Goal: Book appointment/travel/reservation

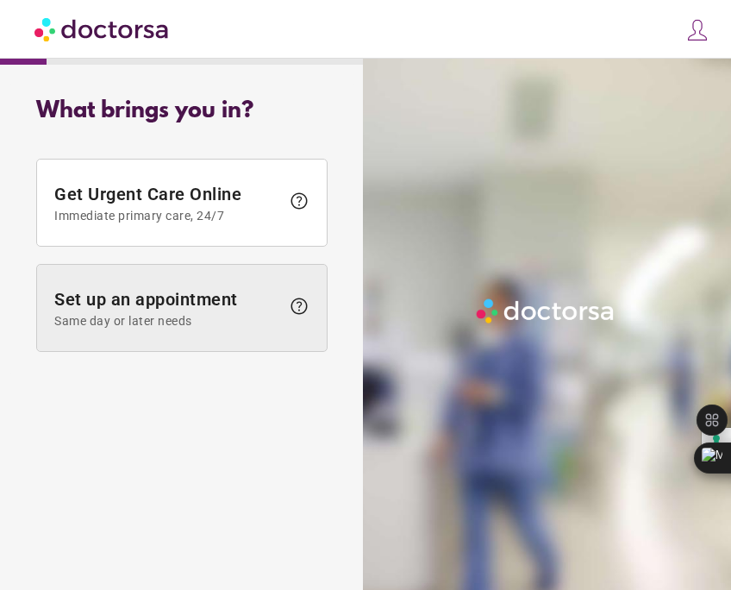
click at [261, 289] on span "Set up an appointment Same day or later needs" at bounding box center [167, 308] width 226 height 39
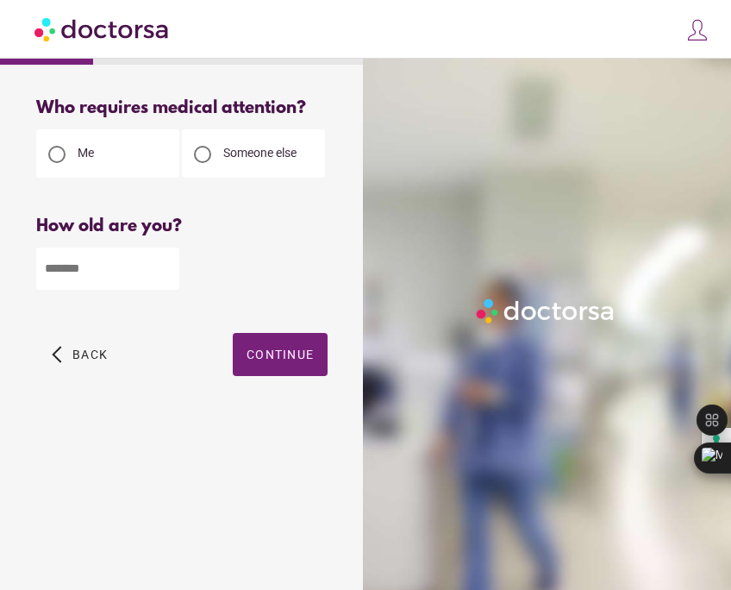
click at [142, 282] on input "number" at bounding box center [107, 268] width 143 height 42
type input "**"
click at [270, 341] on span "button" at bounding box center [280, 354] width 95 height 43
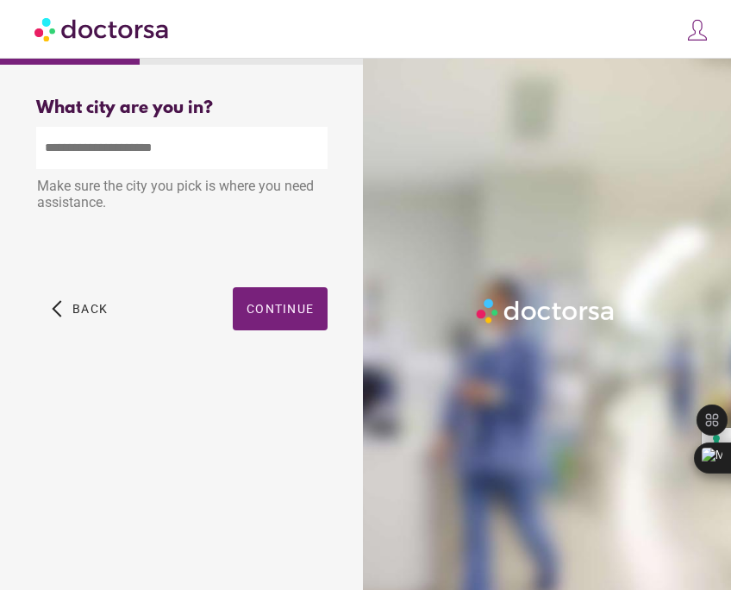
click at [200, 156] on input "text" at bounding box center [181, 148] width 291 height 42
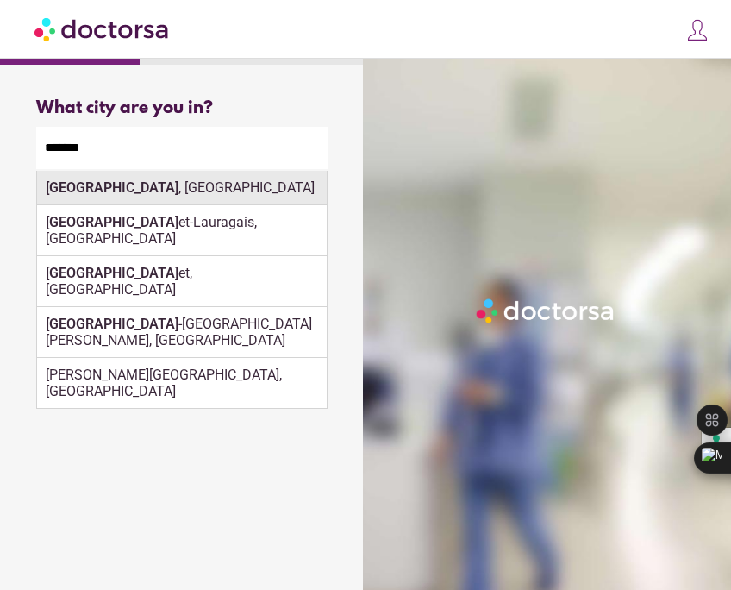
click at [162, 189] on div "[GEOGRAPHIC_DATA] , [GEOGRAPHIC_DATA]" at bounding box center [182, 188] width 290 height 34
type input "**********"
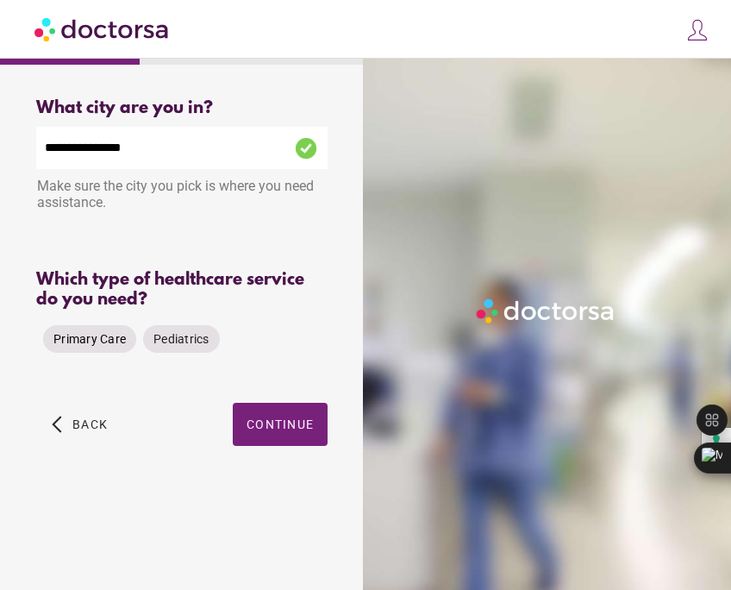
click at [88, 332] on span "Primary Care" at bounding box center [89, 339] width 72 height 14
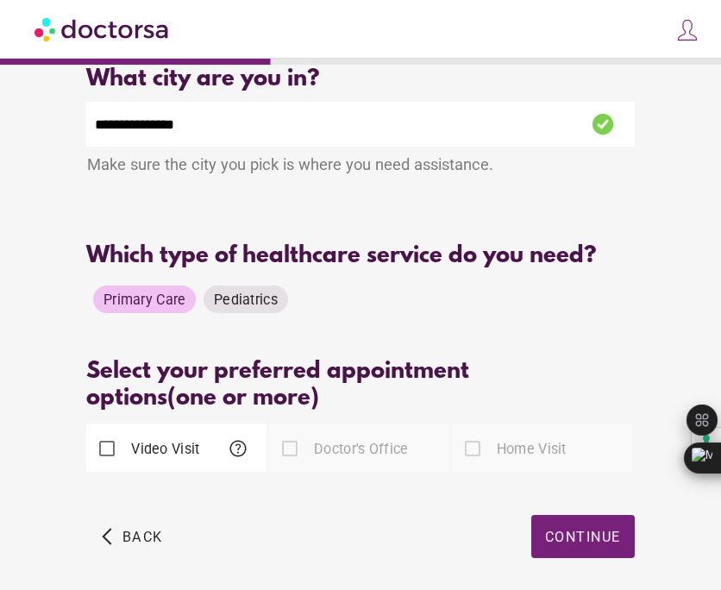
scroll to position [37, 0]
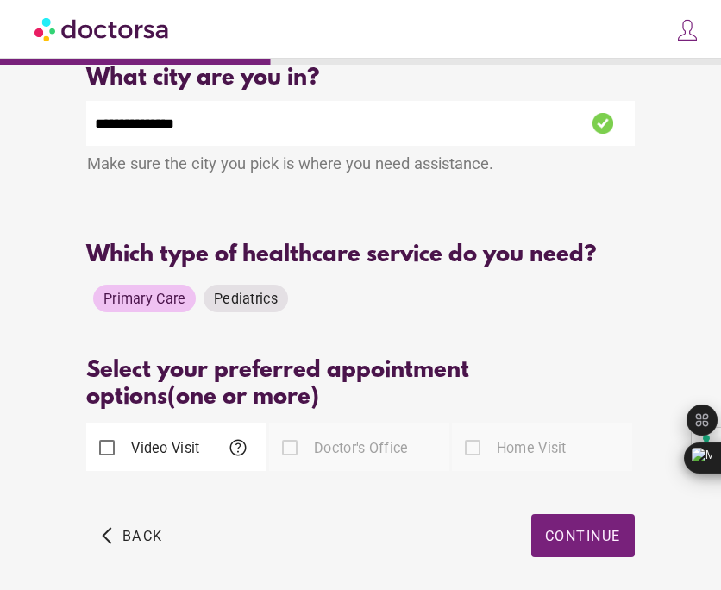
click at [159, 431] on div "Video Visit help" at bounding box center [176, 446] width 180 height 48
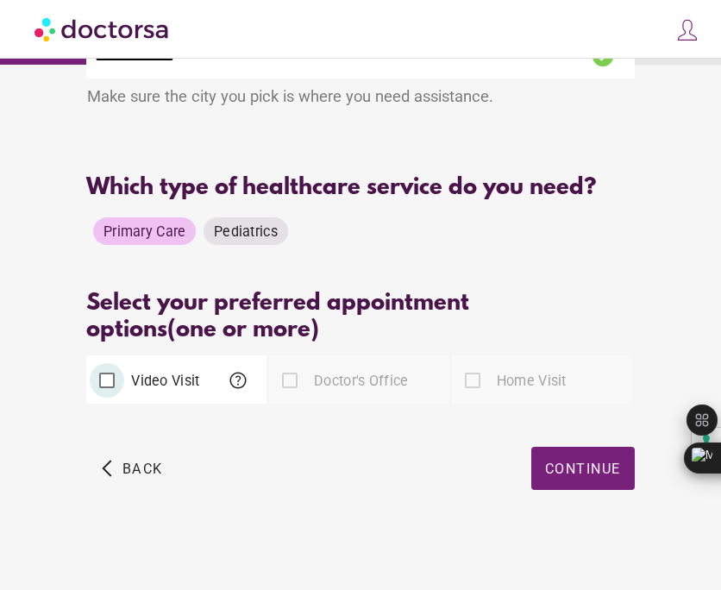
scroll to position [185, 0]
click at [531, 464] on span "button" at bounding box center [582, 468] width 103 height 43
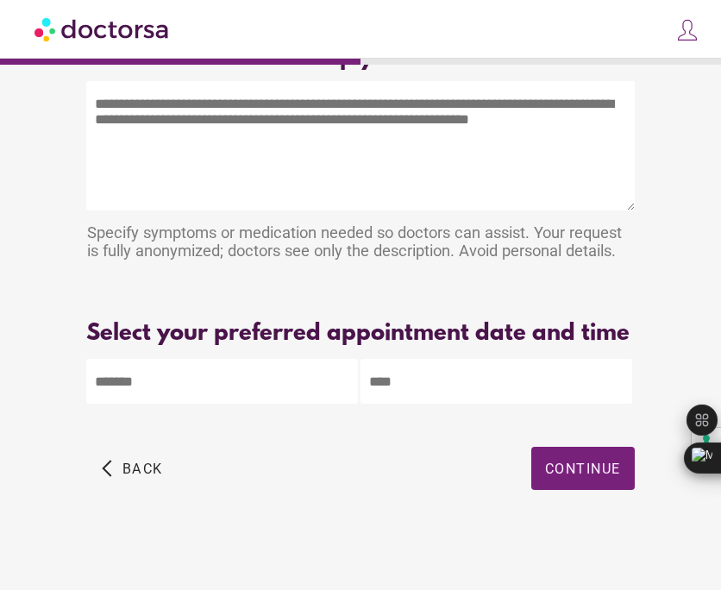
scroll to position [0, 0]
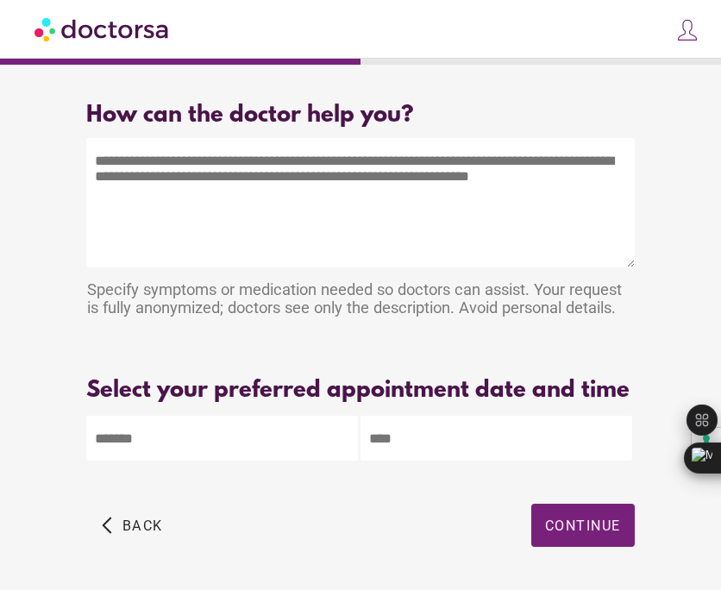
click at [184, 219] on textarea at bounding box center [359, 202] width 547 height 129
drag, startPoint x: 201, startPoint y: 206, endPoint x: 7, endPoint y: 108, distance: 217.5
click at [7, 109] on div "What brings you in? Get Urgent Care Online Immediate primary care, 24/7 help Se…" at bounding box center [360, 323] width 721 height 647
drag, startPoint x: 33, startPoint y: 100, endPoint x: 258, endPoint y: 316, distance: 312.2
click at [258, 316] on div "How can the doctor help you? How can the doctor help the patient? Specify sympt…" at bounding box center [360, 343] width 621 height 519
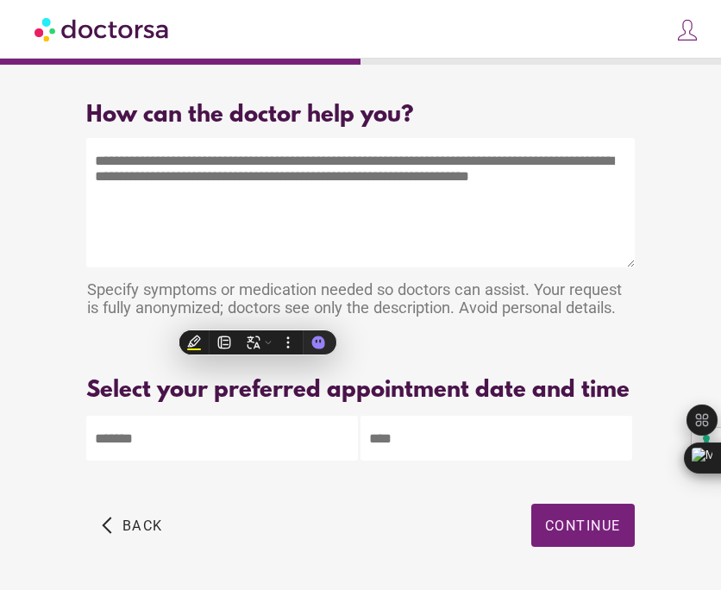
copy div "How can the doctor help you? How can the doctor help the patient? Specify sympt…"
click at [184, 170] on textarea at bounding box center [359, 202] width 547 height 129
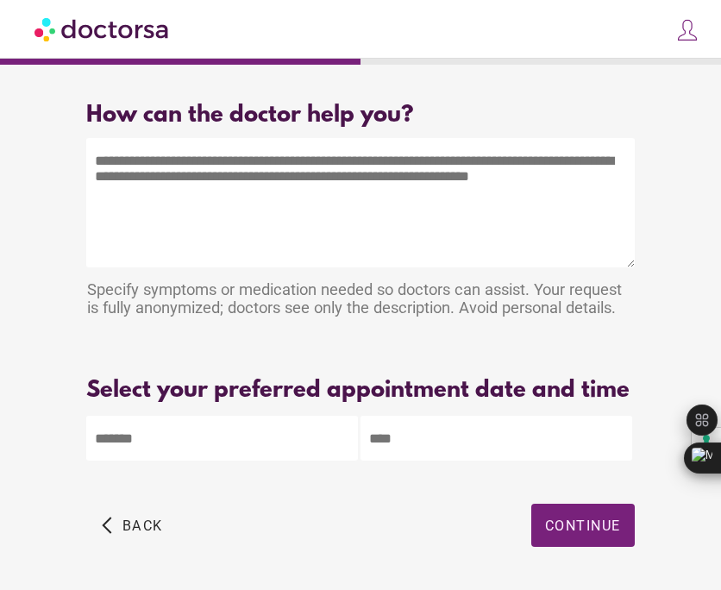
paste textarea "**********"
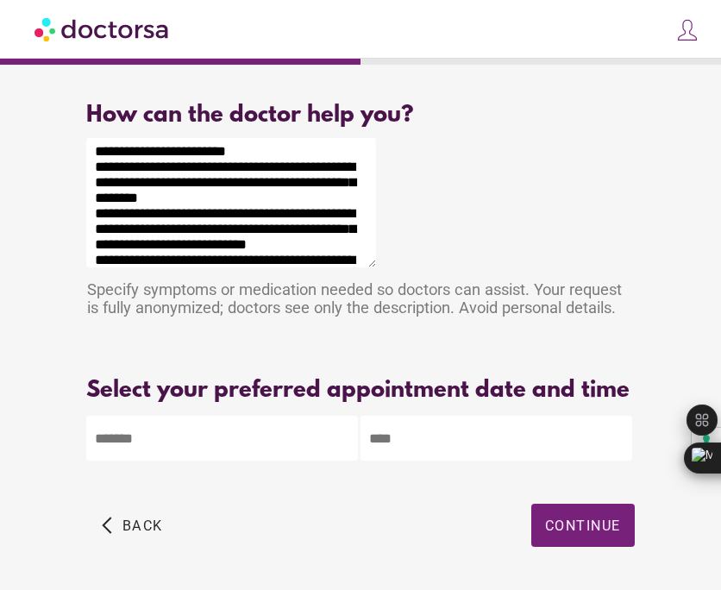
scroll to position [24, 0]
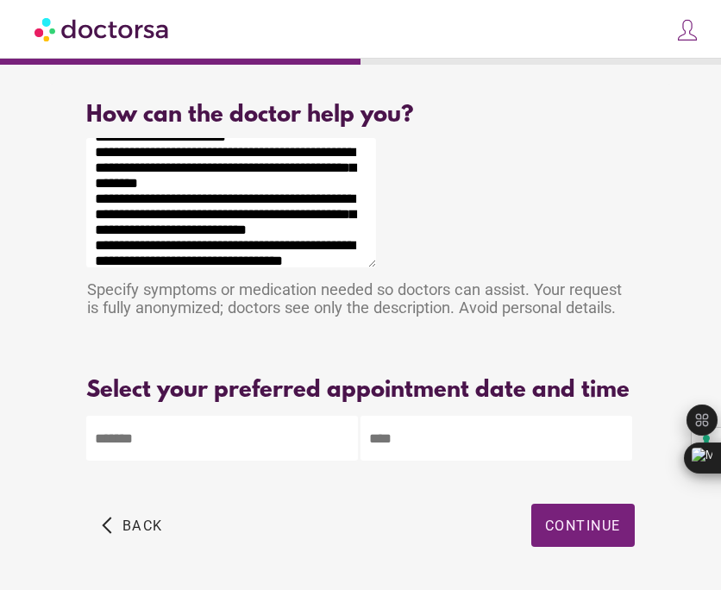
type textarea "**********"
click at [126, 455] on body "**********" at bounding box center [360, 323] width 721 height 647
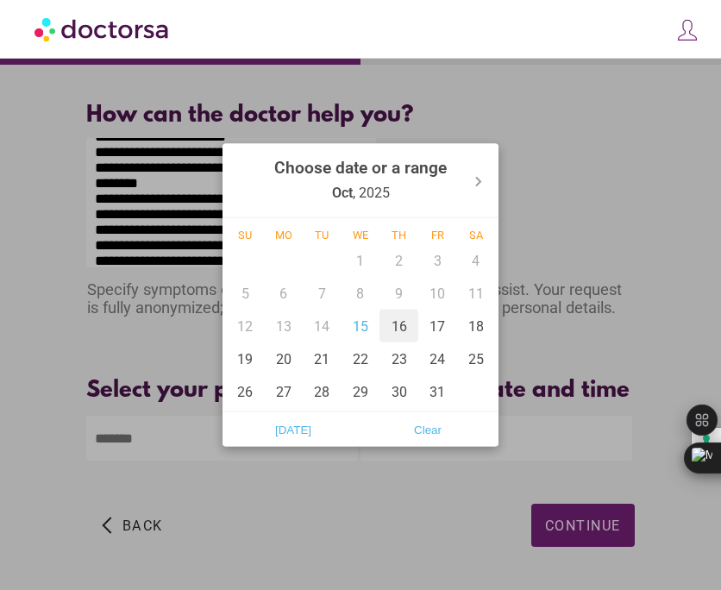
click at [388, 326] on div "16" at bounding box center [398, 326] width 39 height 33
type input "******"
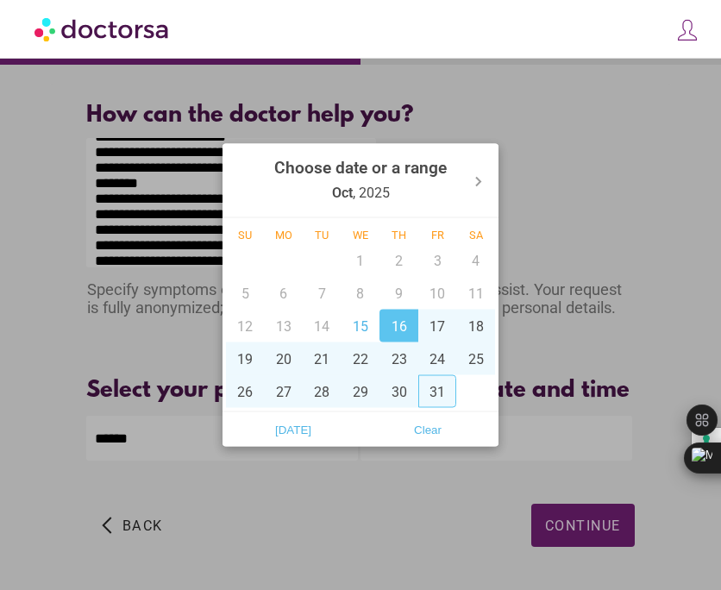
click at [223, 476] on div at bounding box center [360, 295] width 721 height 590
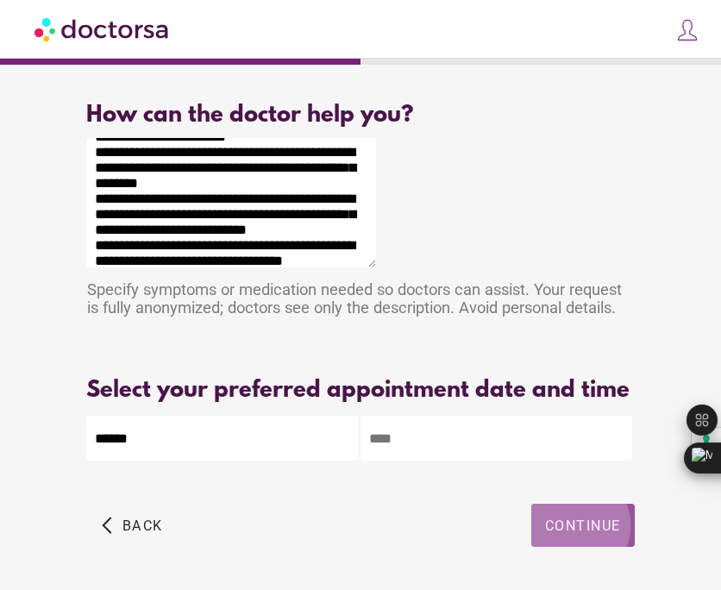
click at [531, 547] on span "button" at bounding box center [582, 524] width 103 height 43
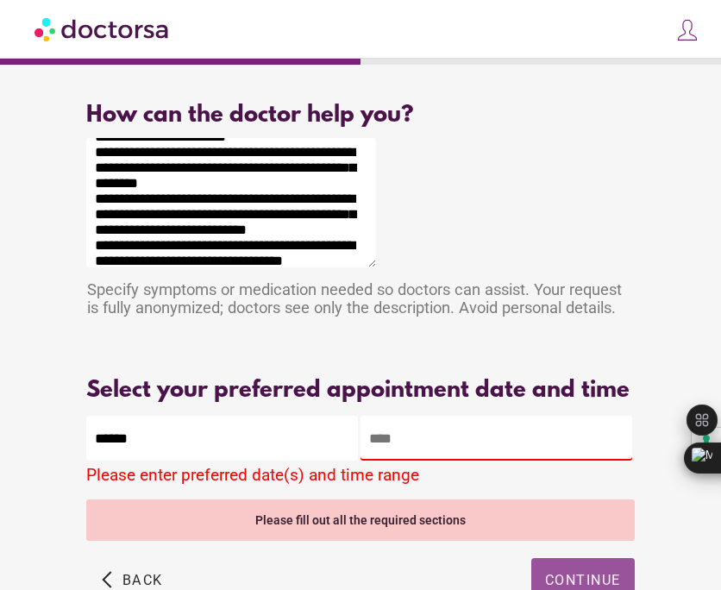
click at [360, 437] on input "text" at bounding box center [496, 438] width 272 height 45
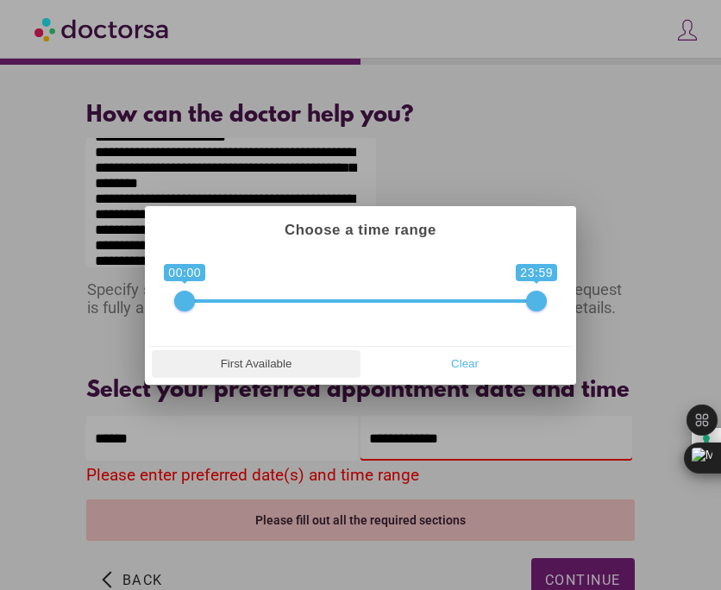
click at [298, 368] on span "First Available" at bounding box center [256, 364] width 198 height 26
type input "**********"
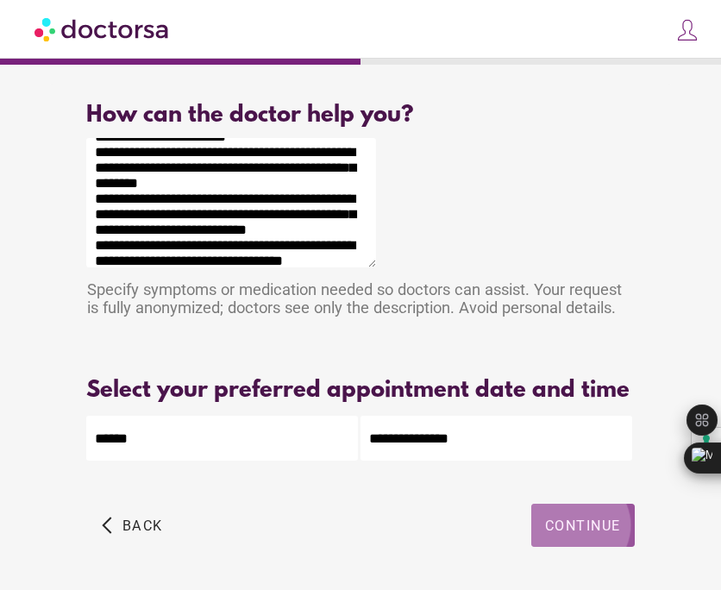
click at [545, 534] on span "Continue" at bounding box center [583, 525] width 76 height 16
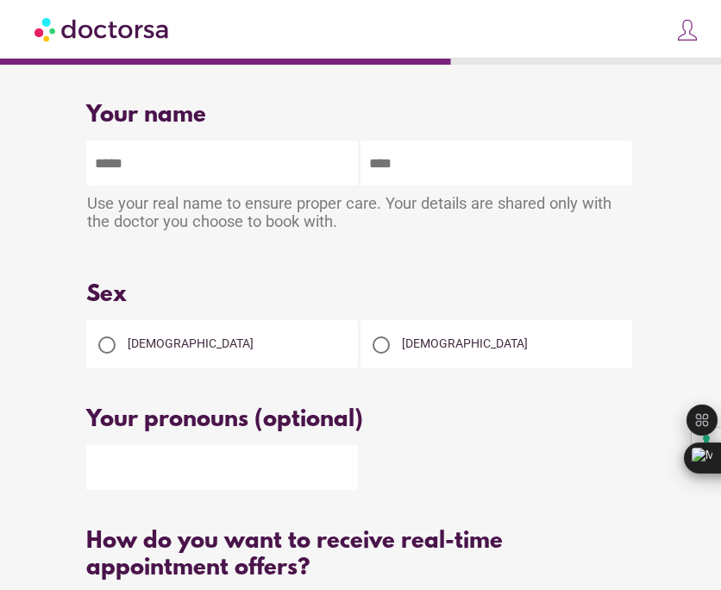
click at [98, 141] on input "text" at bounding box center [222, 163] width 272 height 45
type input "******"
click at [360, 152] on input "text" at bounding box center [496, 163] width 272 height 45
type input "**********"
click at [91, 320] on div "[DEMOGRAPHIC_DATA]" at bounding box center [222, 344] width 272 height 48
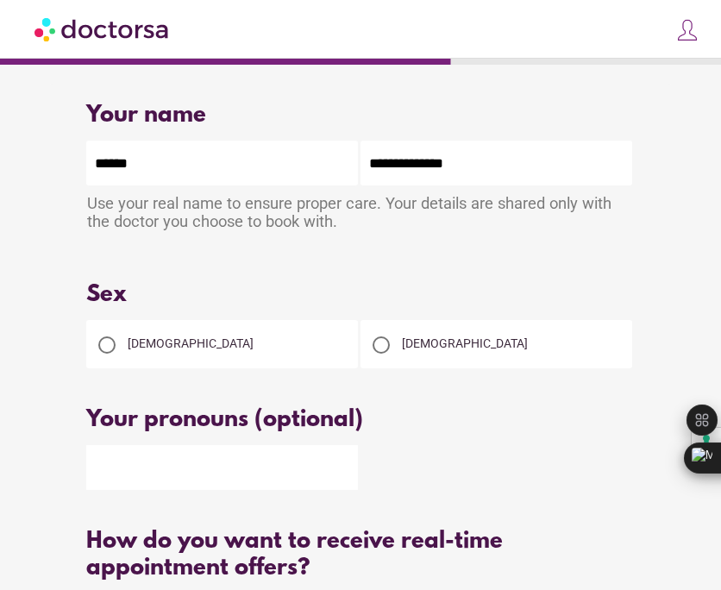
click at [128, 336] on span "[DEMOGRAPHIC_DATA]" at bounding box center [191, 343] width 126 height 14
click at [86, 457] on input "text" at bounding box center [222, 467] width 272 height 45
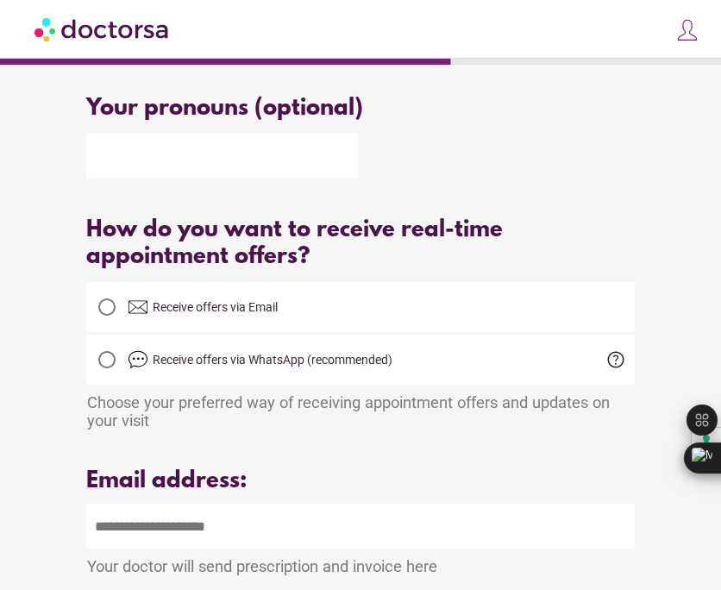
scroll to position [382, 0]
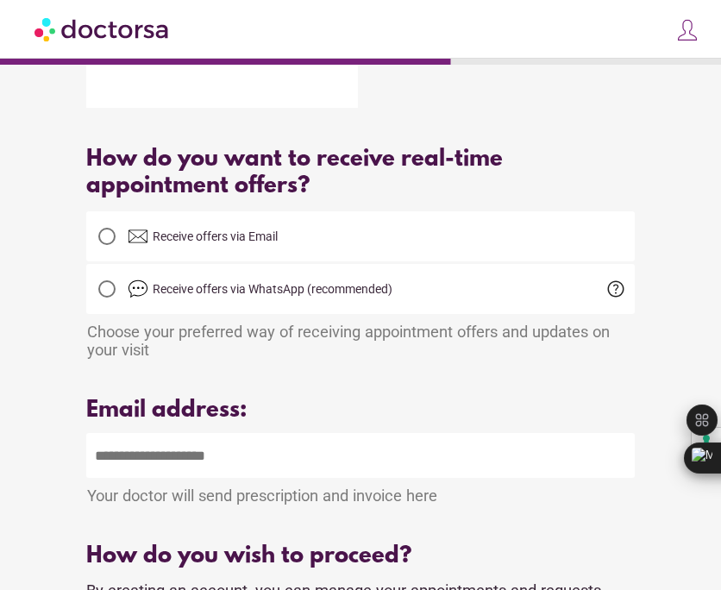
click at [98, 433] on input "email" at bounding box center [359, 455] width 547 height 45
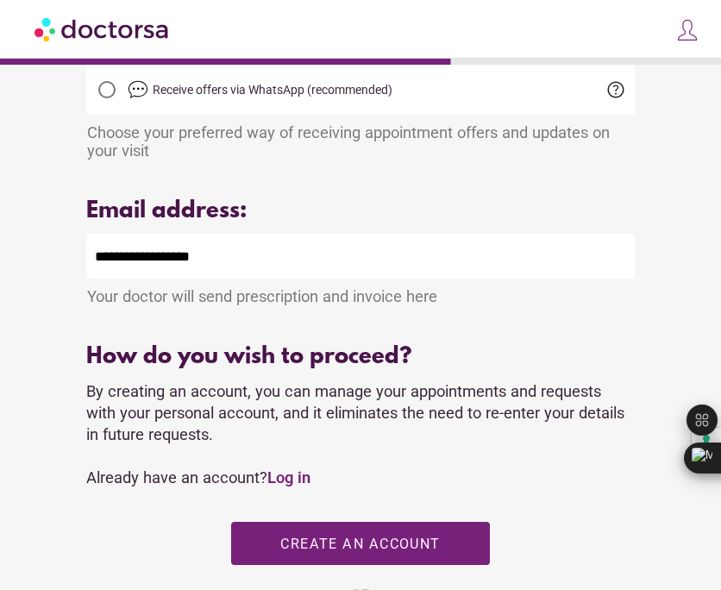
scroll to position [582, 0]
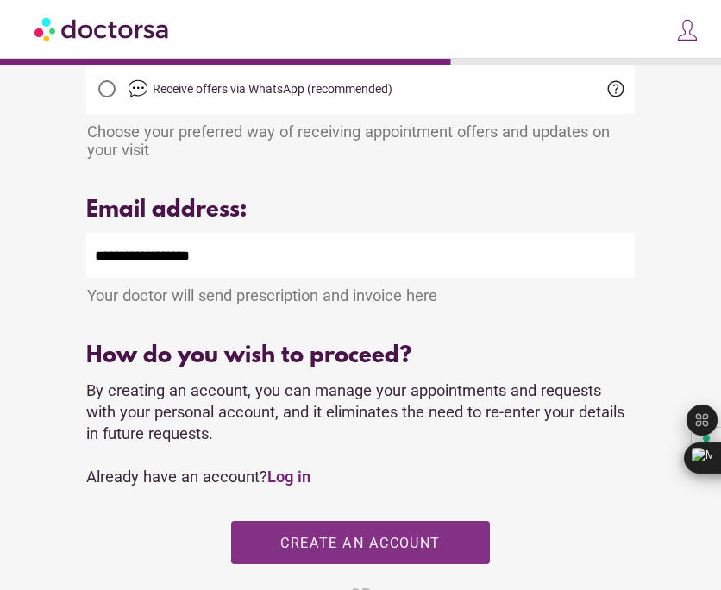
type input "**********"
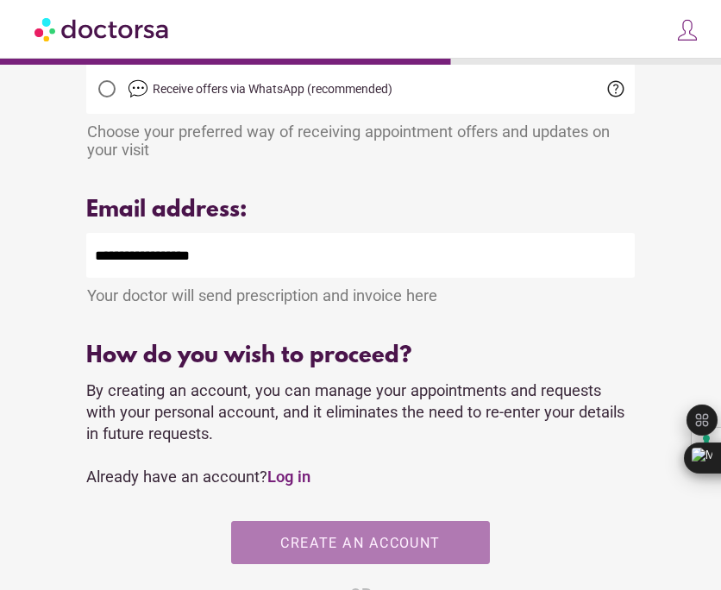
click at [280, 535] on span "Create an account" at bounding box center [359, 543] width 159 height 16
type input "**********"
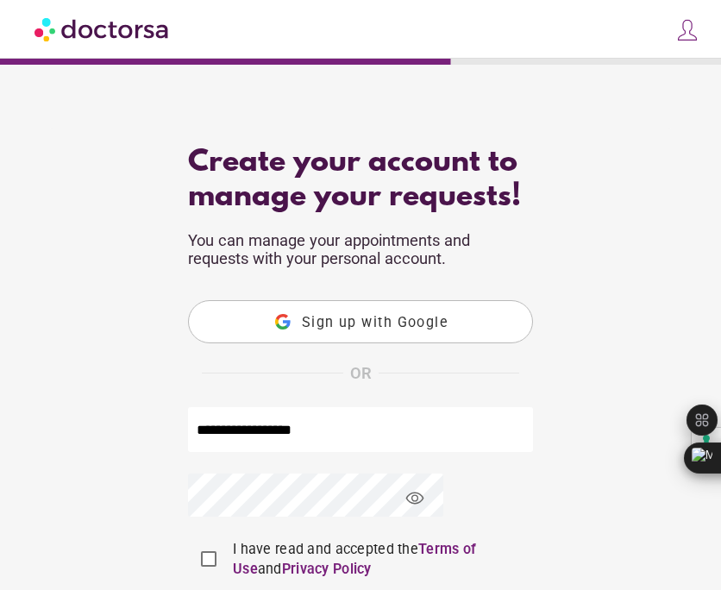
click at [200, 300] on button "Sign up with Google" at bounding box center [360, 321] width 345 height 43
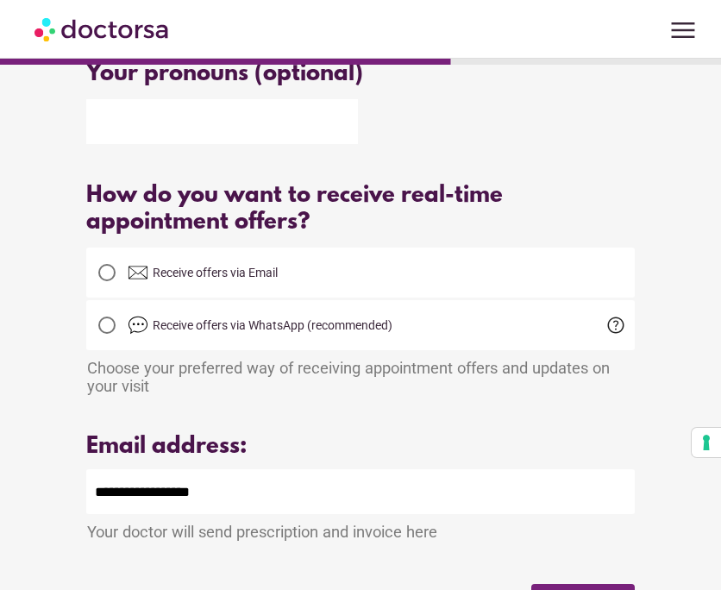
scroll to position [385, 0]
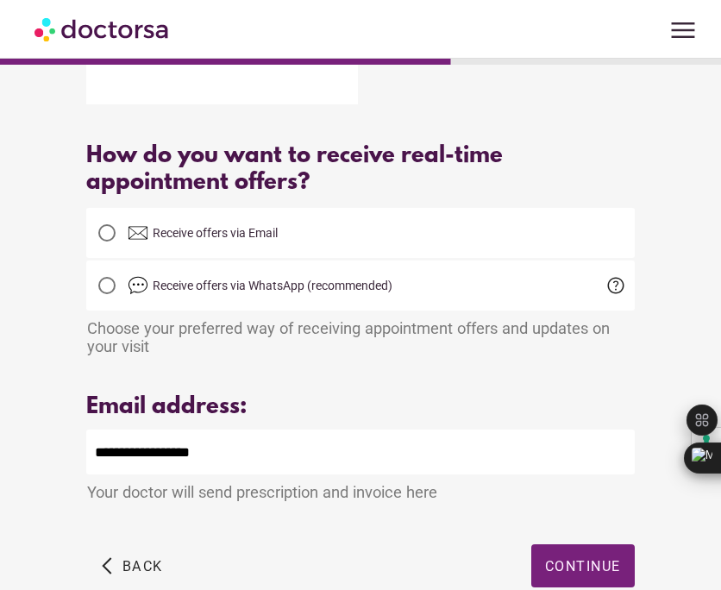
click at [98, 224] on div at bounding box center [106, 232] width 17 height 17
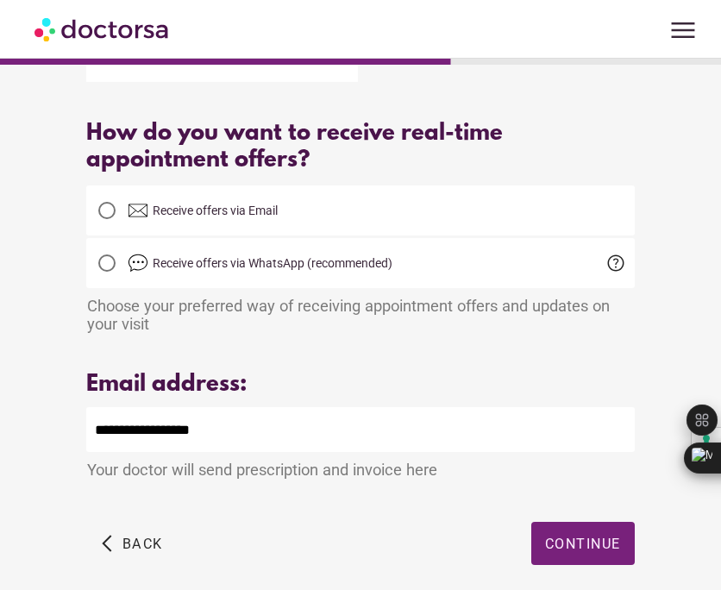
scroll to position [358, 0]
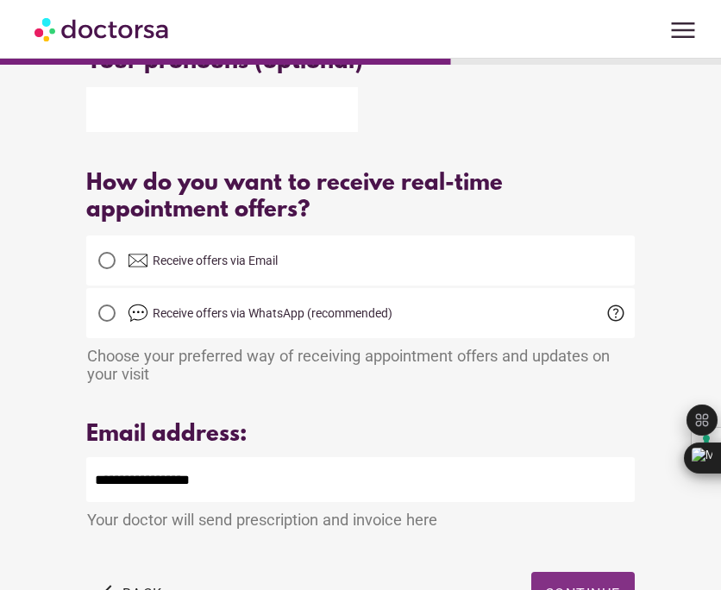
click at [531, 572] on span "button" at bounding box center [582, 593] width 103 height 43
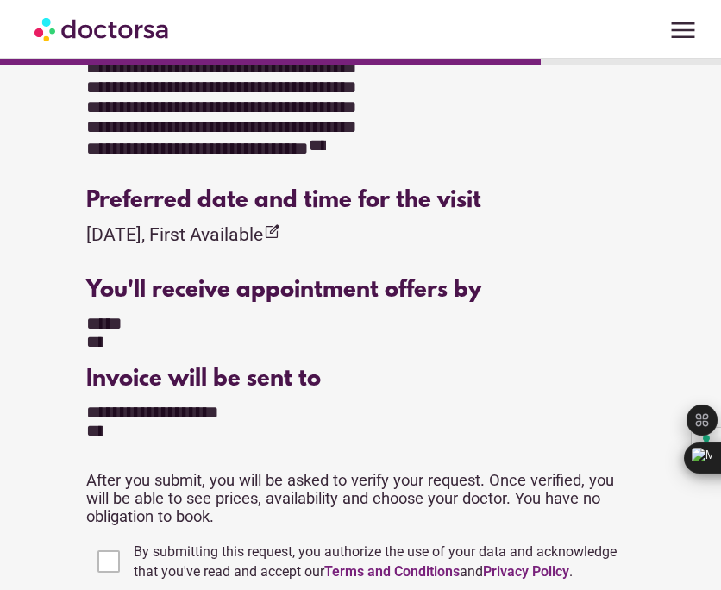
scroll to position [828, 0]
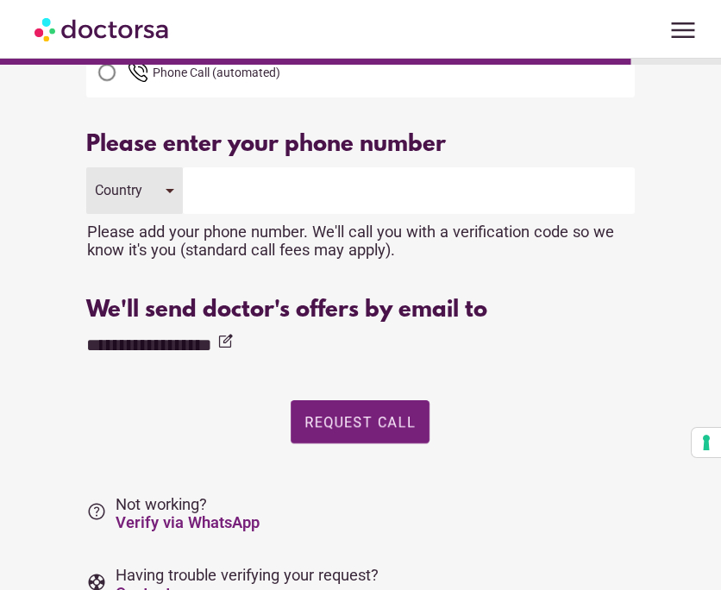
scroll to position [230, 0]
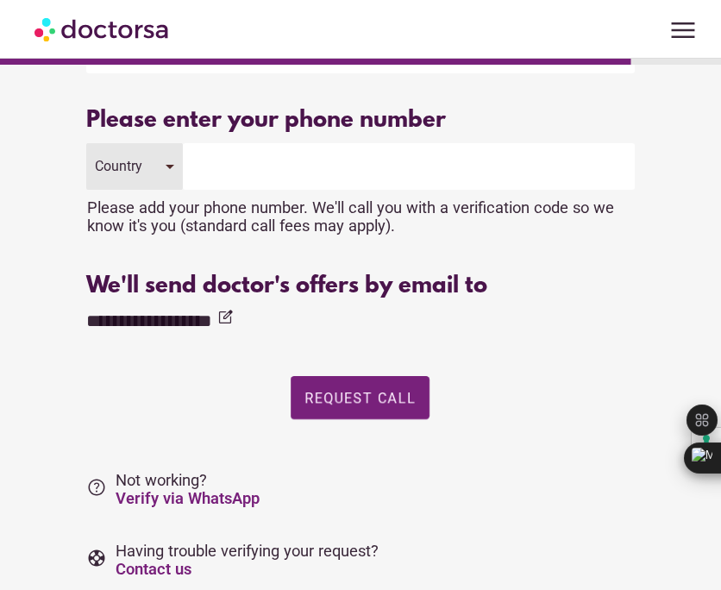
click at [183, 150] on input "tel" at bounding box center [409, 166] width 452 height 47
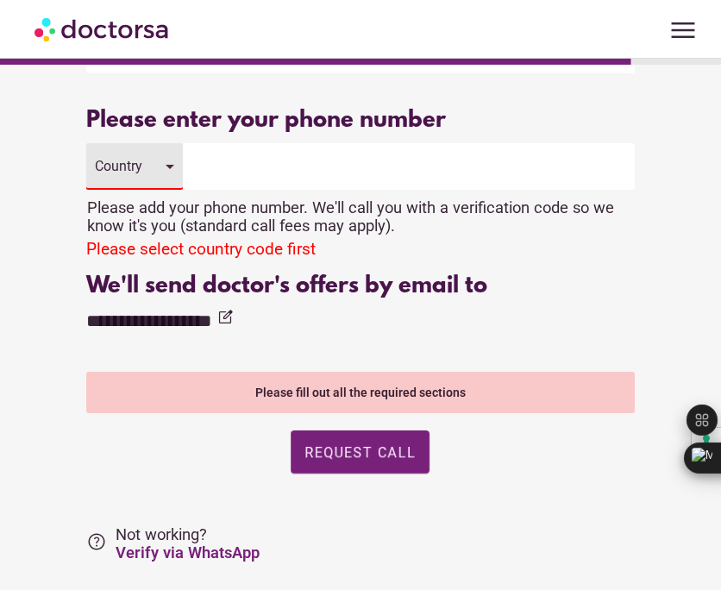
click at [111, 147] on div "Country" at bounding box center [134, 166] width 96 height 47
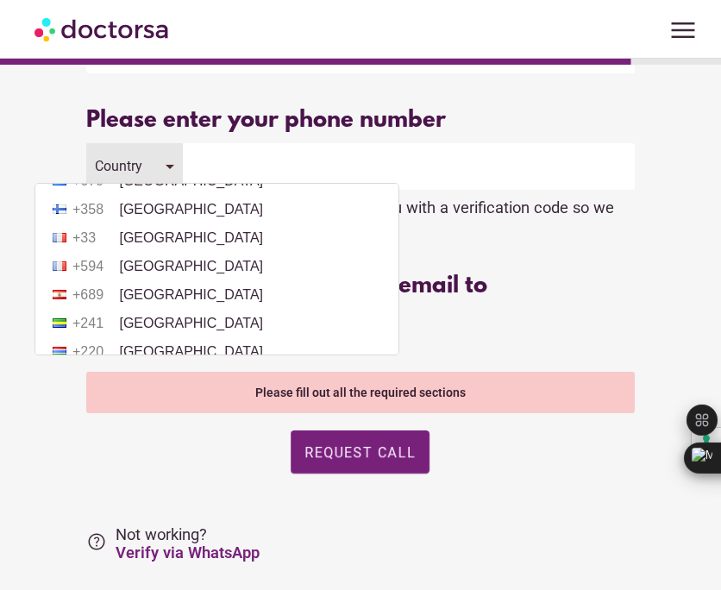
scroll to position [2107, 0]
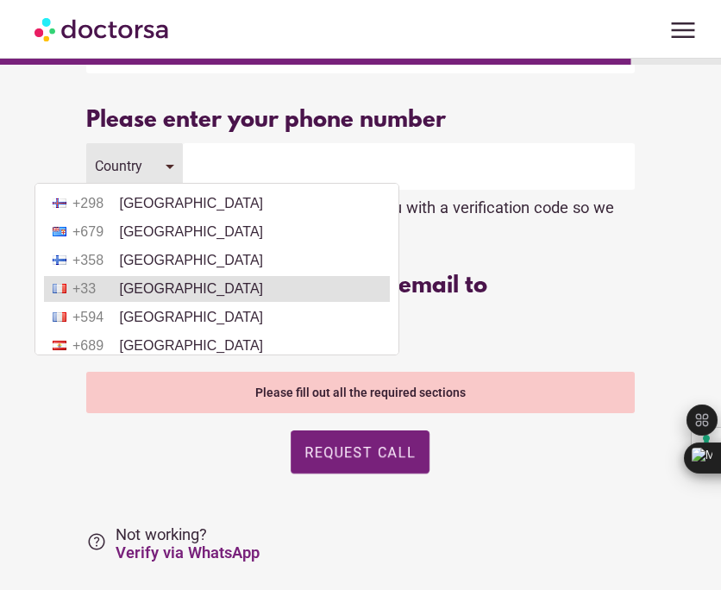
click at [155, 302] on li "+33 France" at bounding box center [217, 289] width 346 height 26
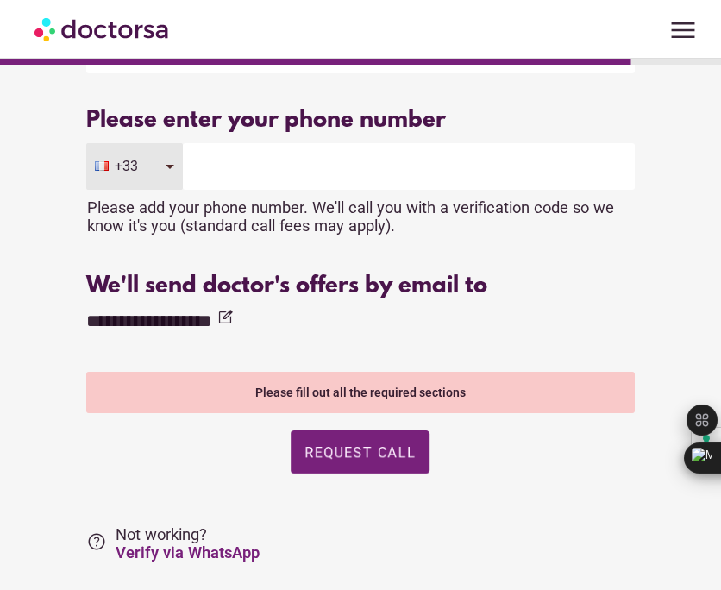
click at [212, 163] on input "tel" at bounding box center [409, 166] width 452 height 47
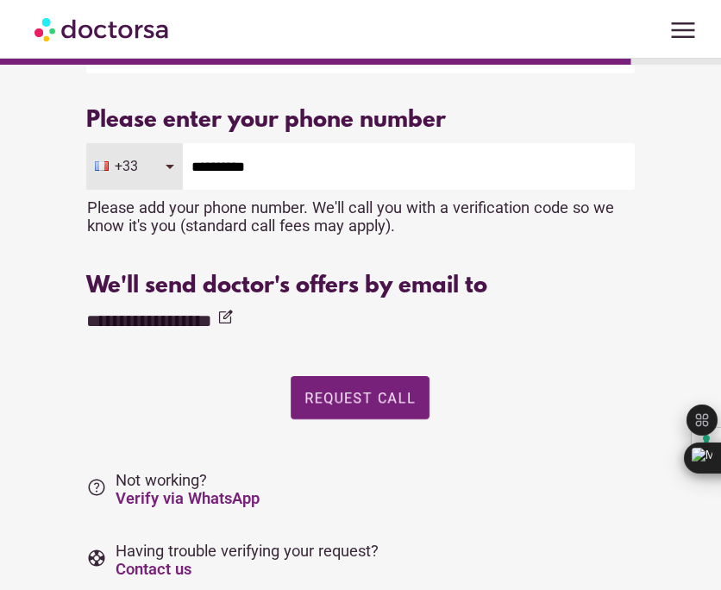
type input "**********"
click at [291, 337] on div "Please enter a valid email address" at bounding box center [359, 348] width 547 height 22
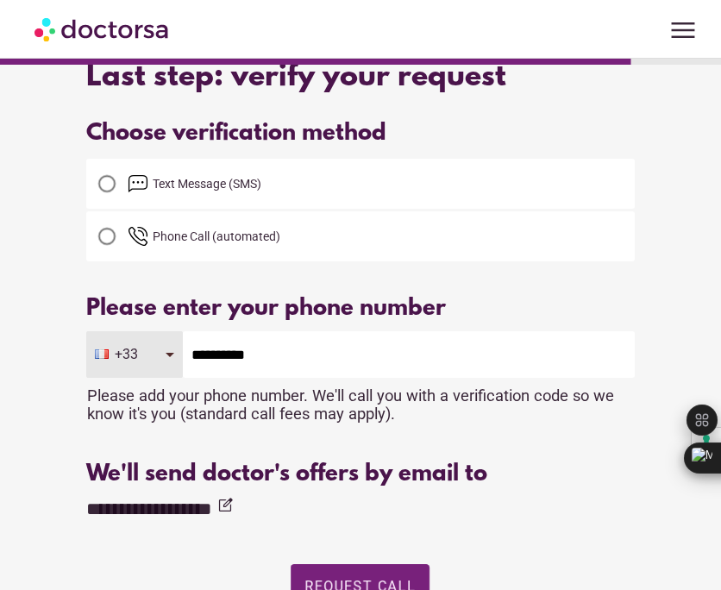
scroll to position [40, 0]
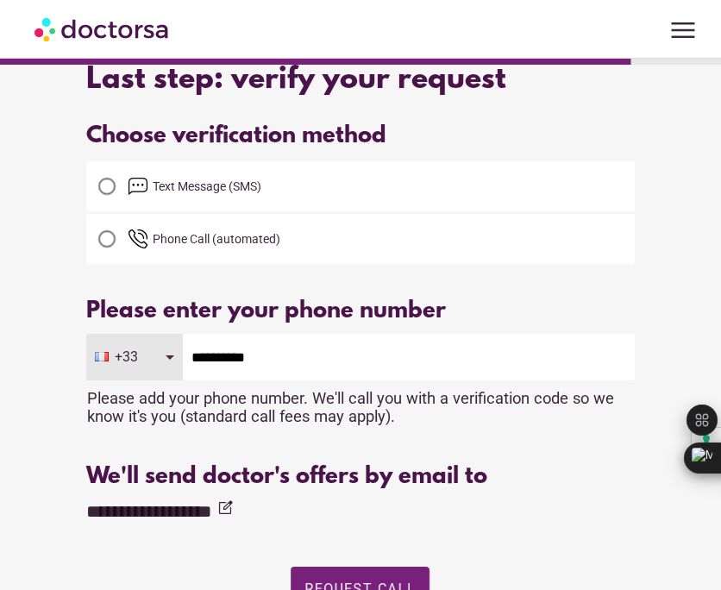
click at [98, 179] on div at bounding box center [106, 186] width 17 height 17
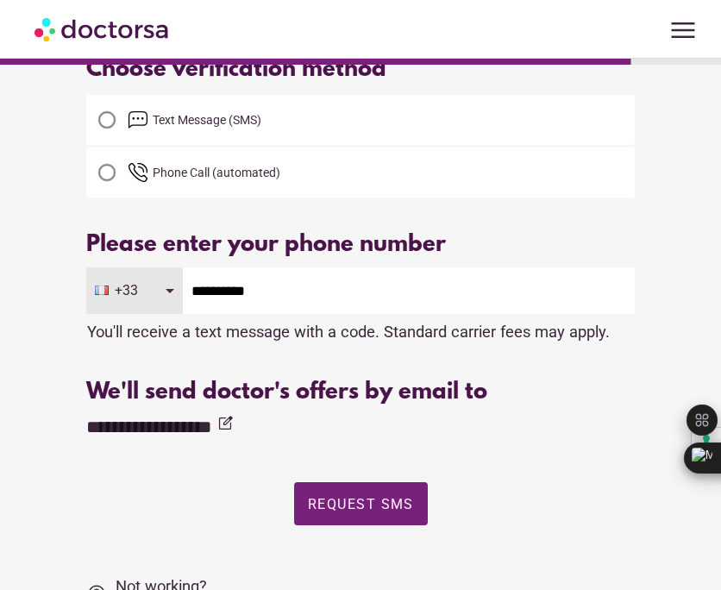
scroll to position [122, 0]
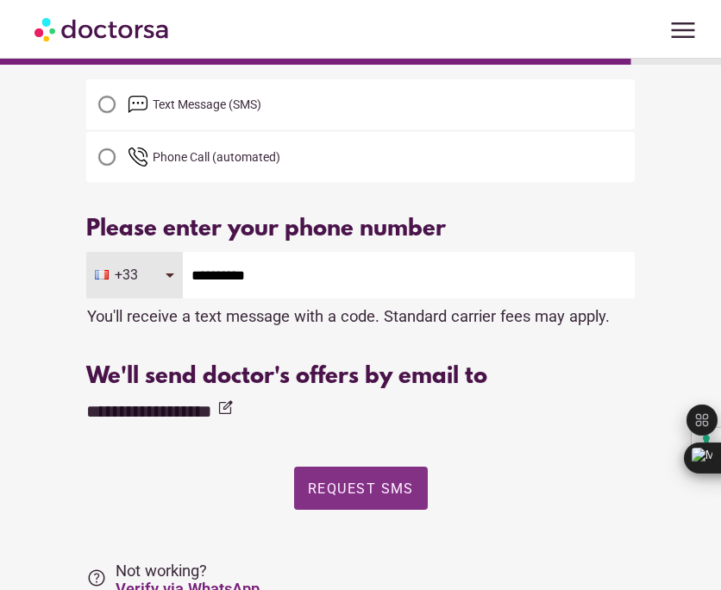
click at [308, 483] on span "Request SMS" at bounding box center [361, 488] width 106 height 16
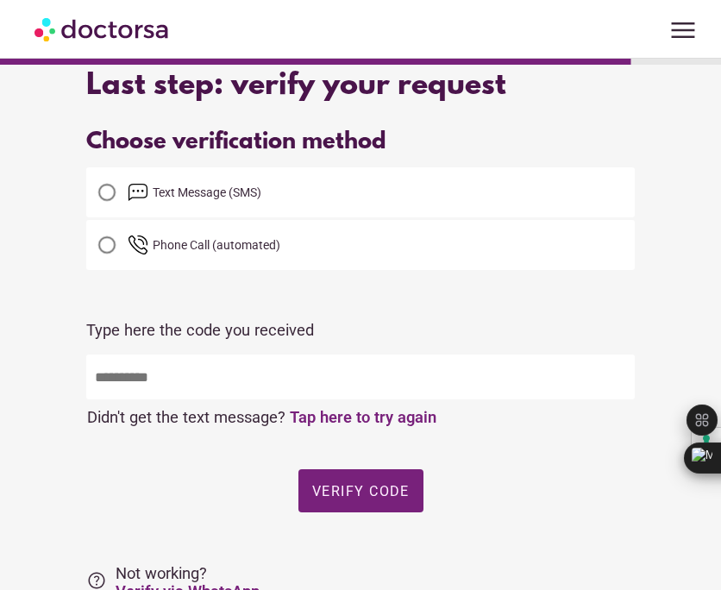
scroll to position [51, 0]
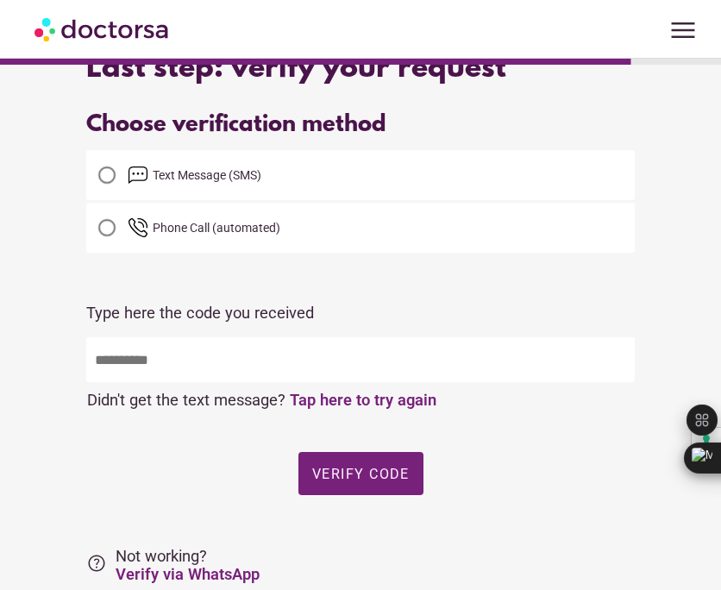
click at [169, 358] on input "text" at bounding box center [359, 359] width 547 height 45
type input "*****"
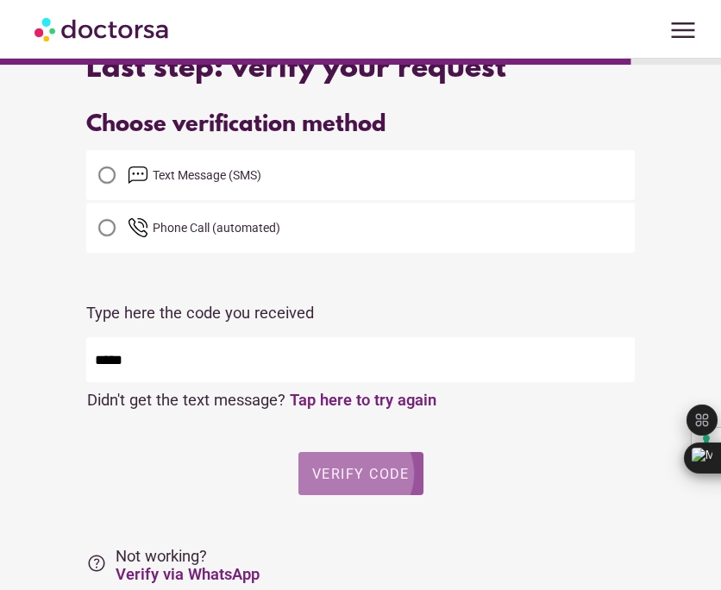
click at [298, 469] on span "button" at bounding box center [360, 473] width 125 height 43
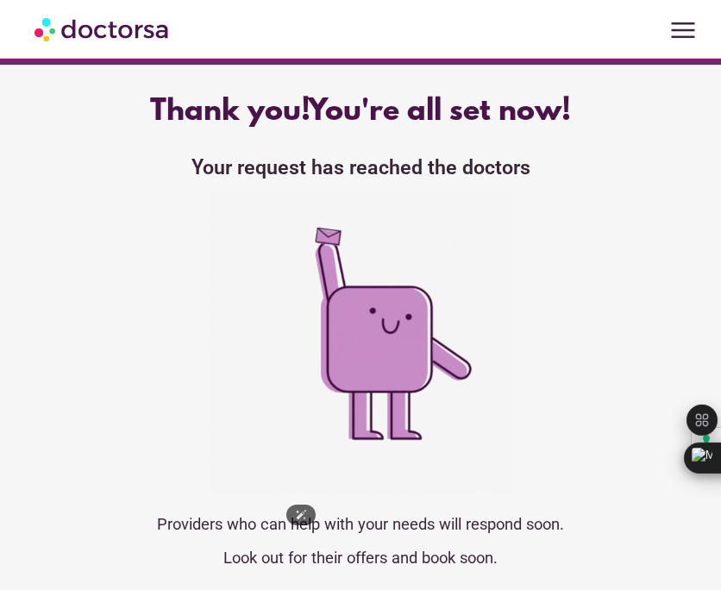
scroll to position [0, 0]
